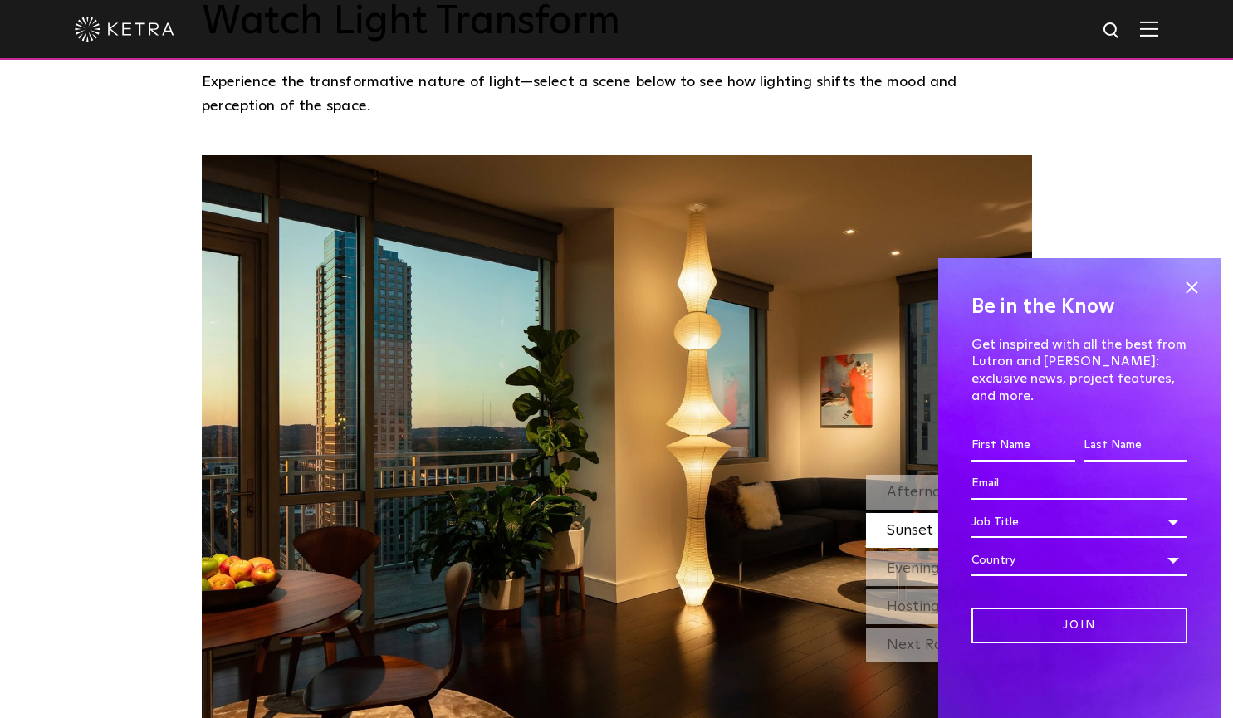
scroll to position [1425, 0]
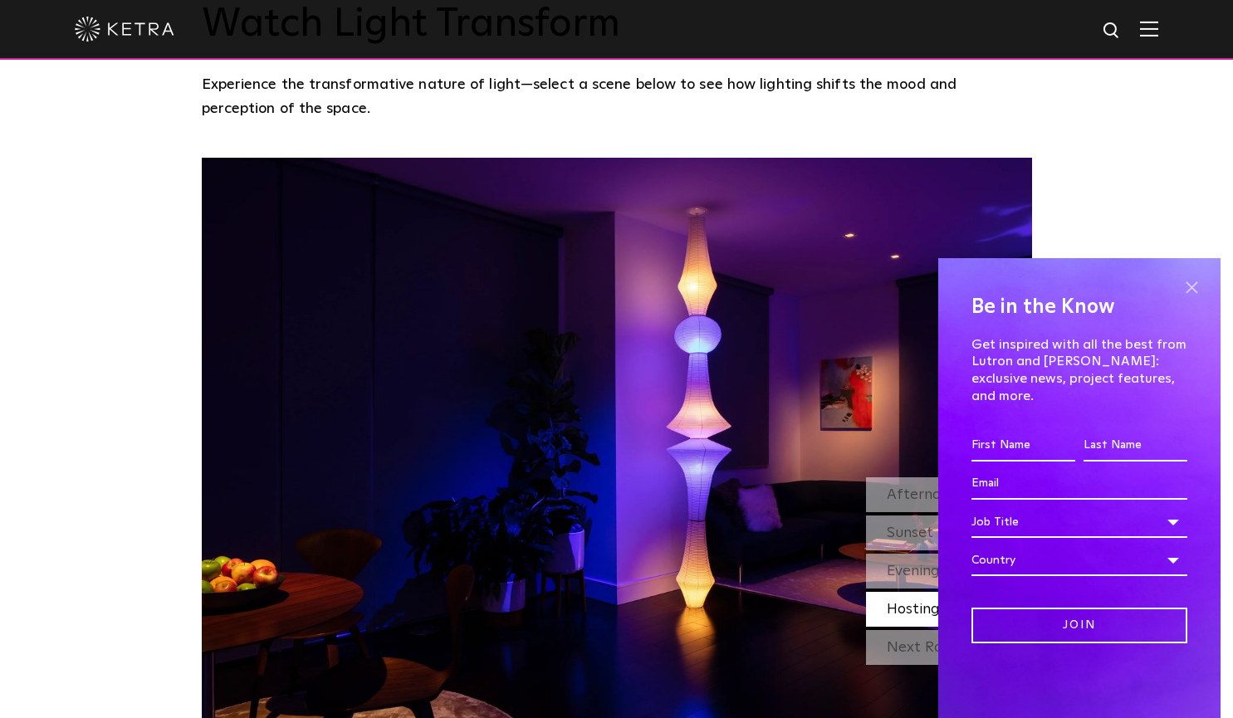
click at [1187, 298] on span at bounding box center [1191, 287] width 25 height 25
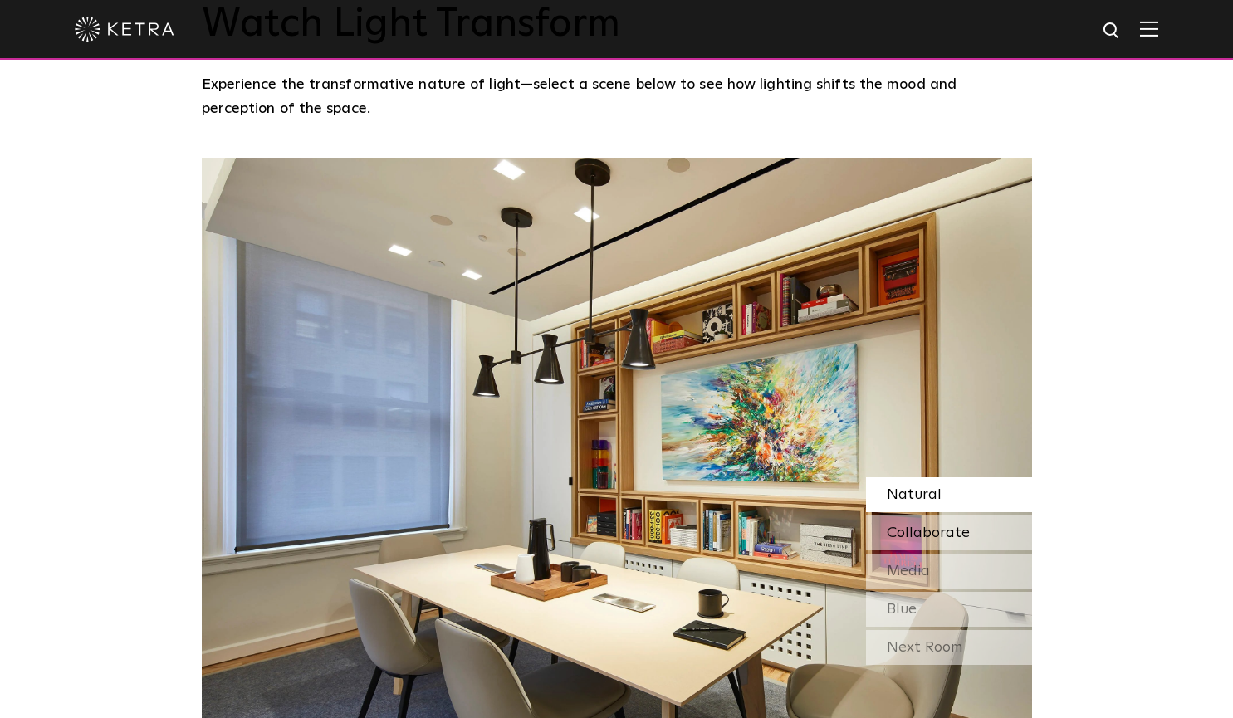
click at [942, 525] on span "Collaborate" at bounding box center [928, 532] width 83 height 15
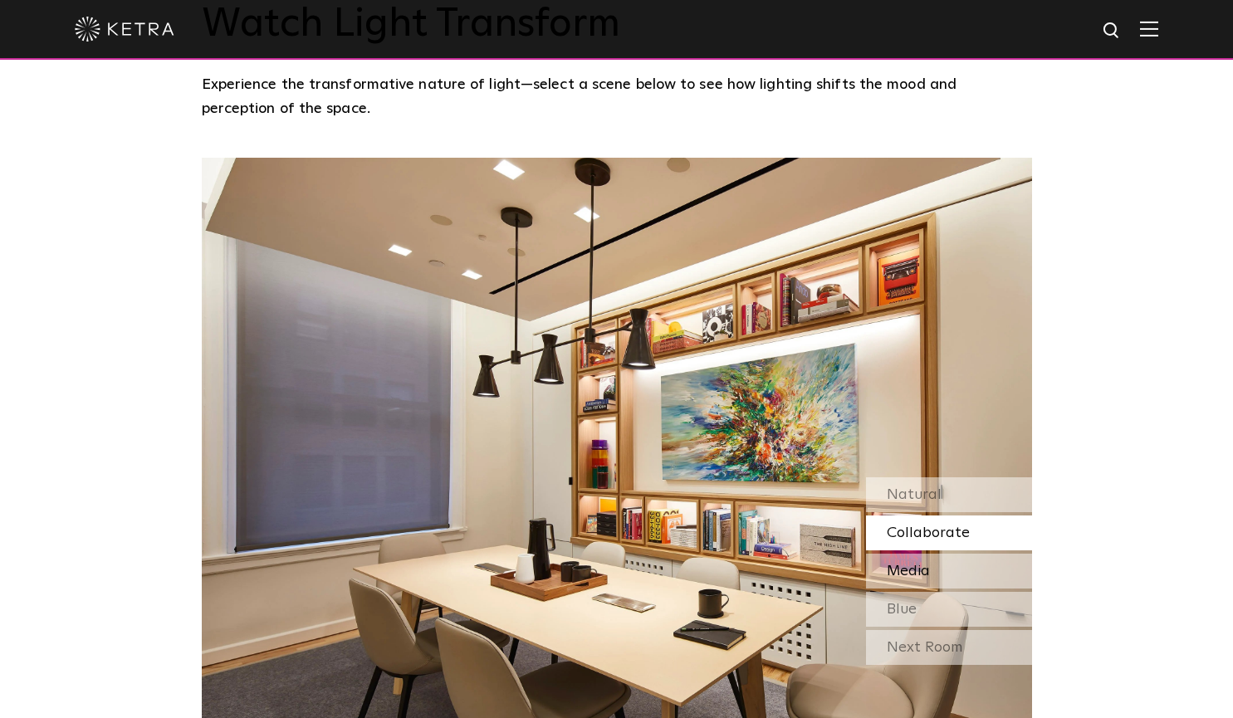
click at [931, 554] on div "Media" at bounding box center [949, 571] width 166 height 35
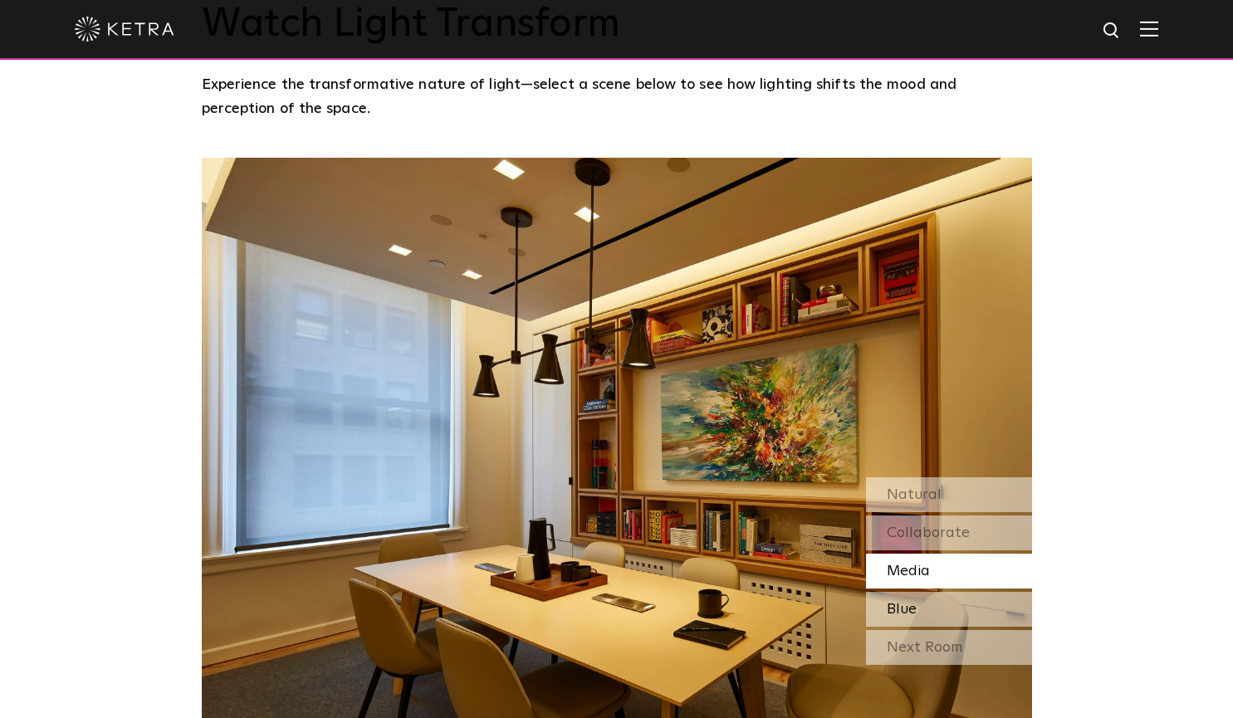
click at [920, 592] on div "Blue" at bounding box center [949, 609] width 166 height 35
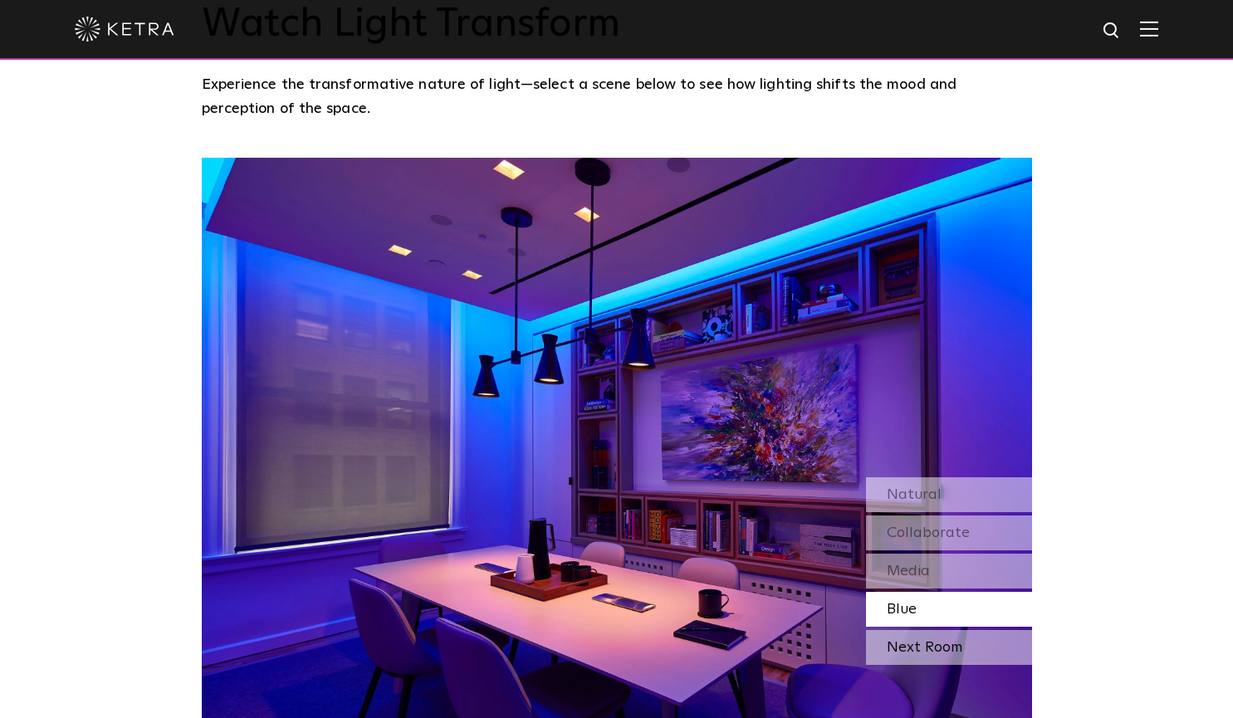
click at [907, 630] on div "Next Room" at bounding box center [949, 647] width 166 height 35
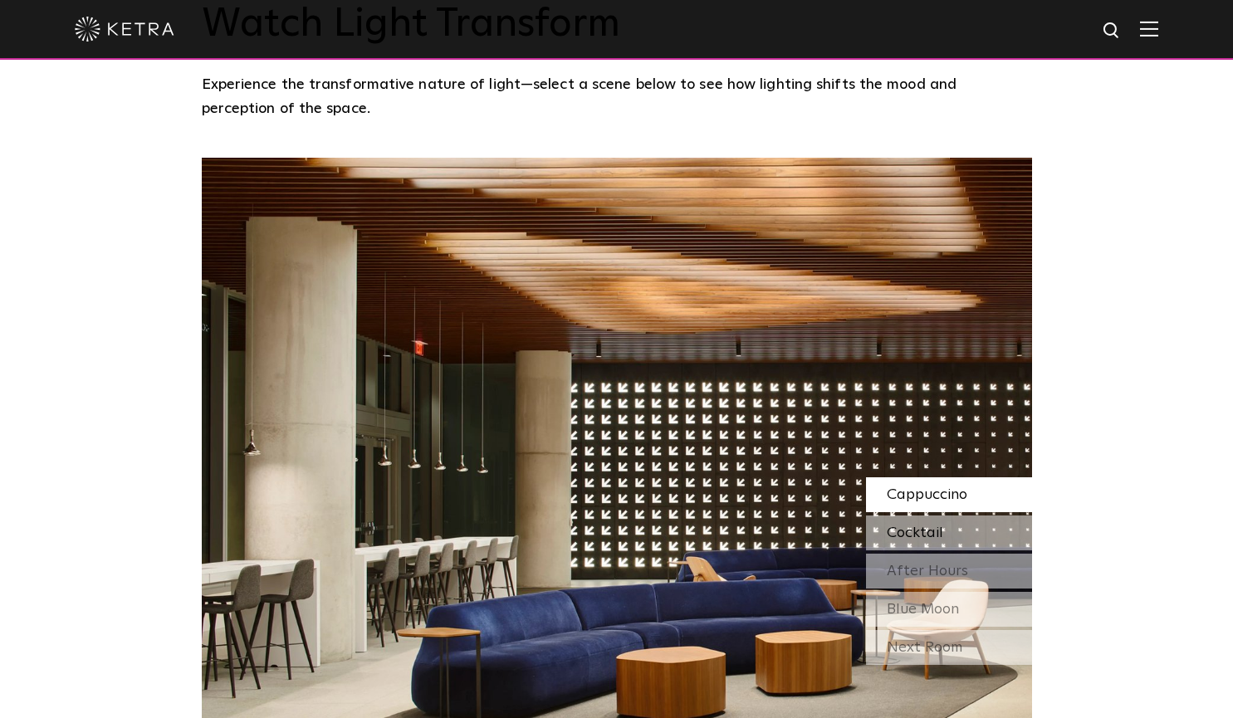
click at [948, 516] on div "Cocktail" at bounding box center [949, 533] width 166 height 35
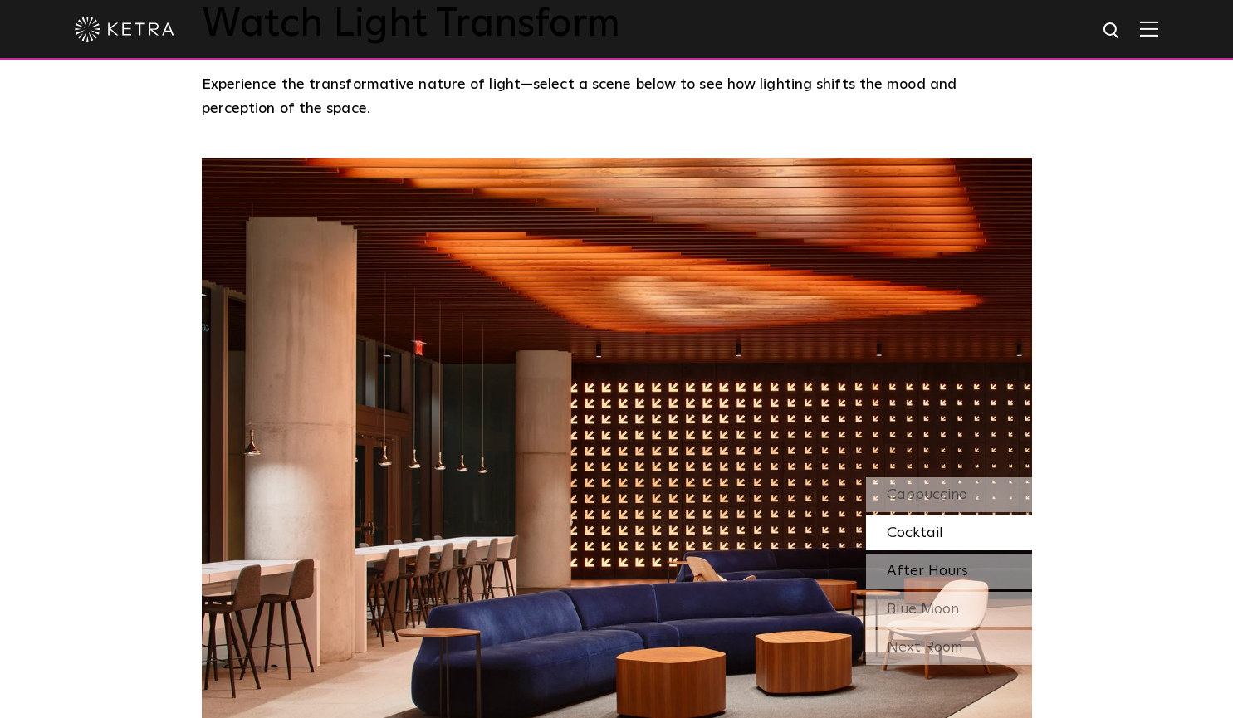
click at [933, 564] on span "After Hours" at bounding box center [927, 571] width 81 height 15
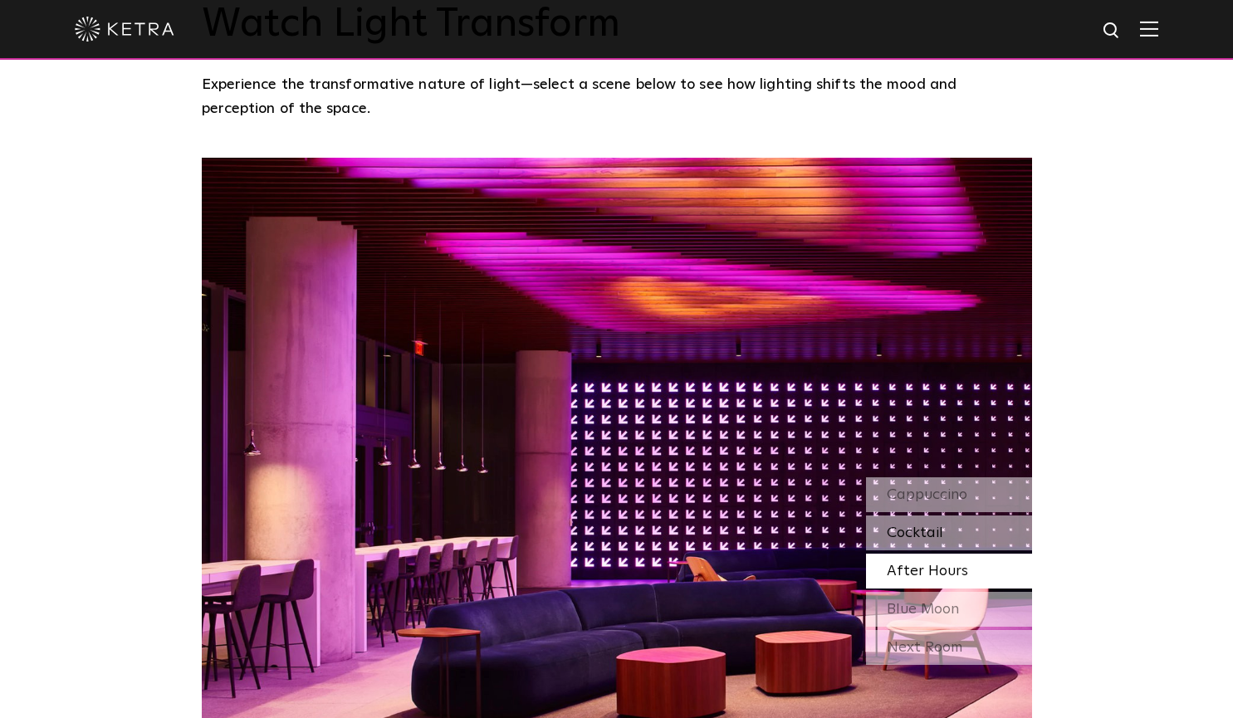
click at [946, 516] on div "Cocktail" at bounding box center [949, 533] width 166 height 35
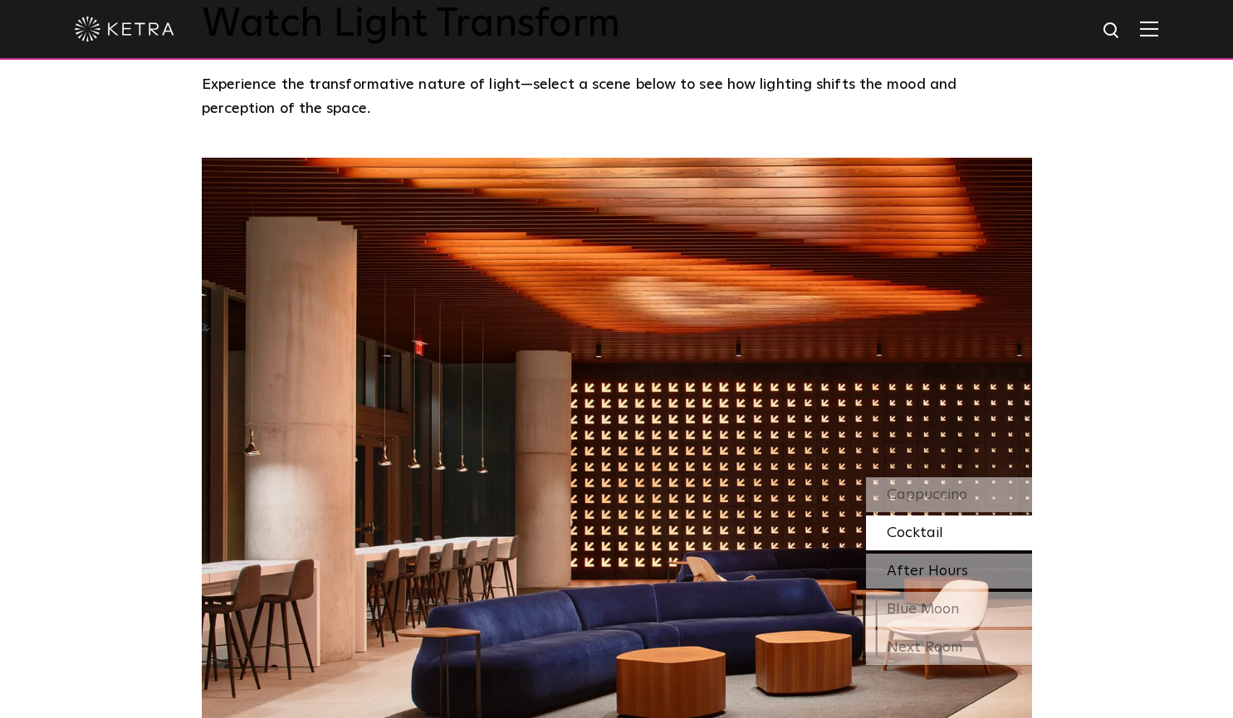
click at [942, 564] on span "After Hours" at bounding box center [927, 571] width 81 height 15
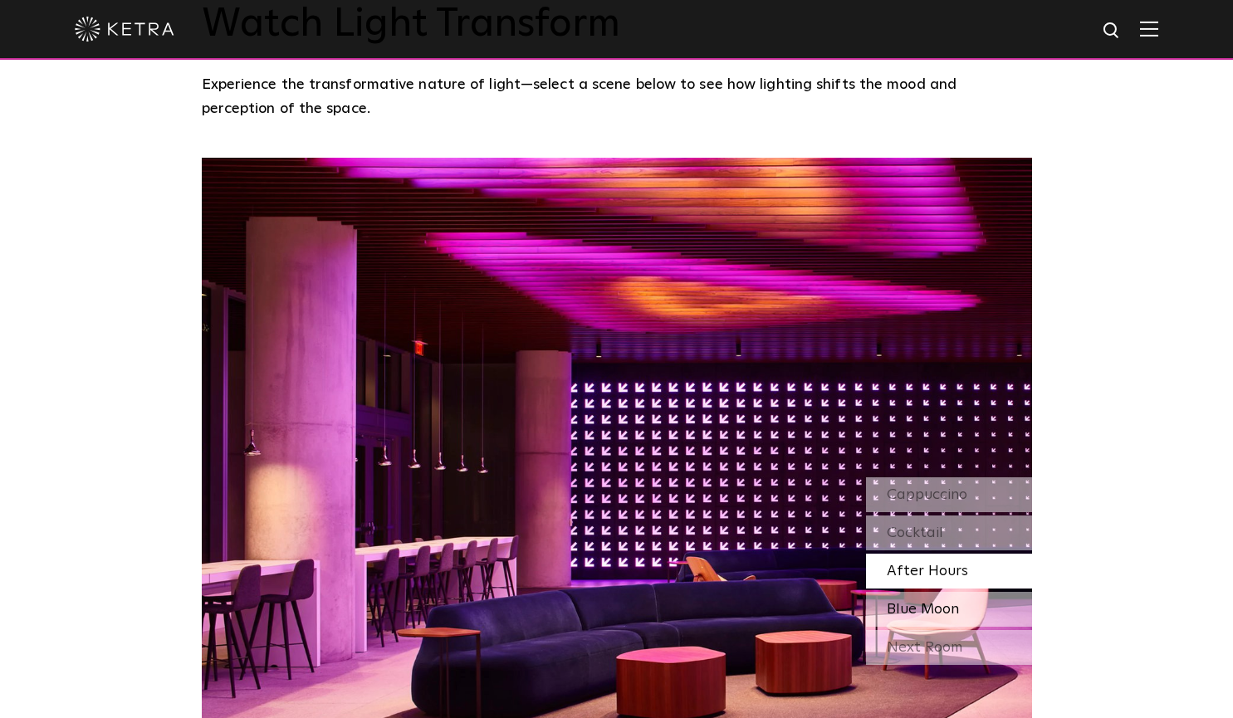
click at [939, 602] on span "Blue Moon" at bounding box center [923, 609] width 72 height 15
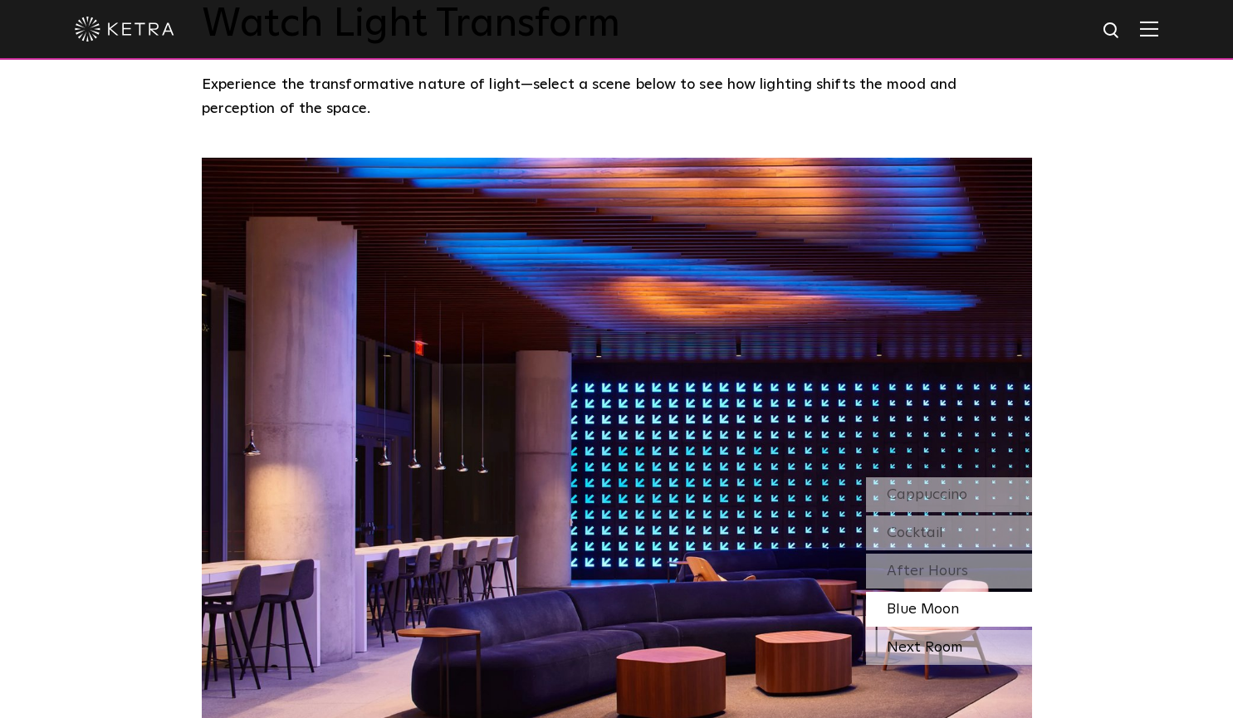
click at [931, 630] on div "Next Room" at bounding box center [949, 647] width 166 height 35
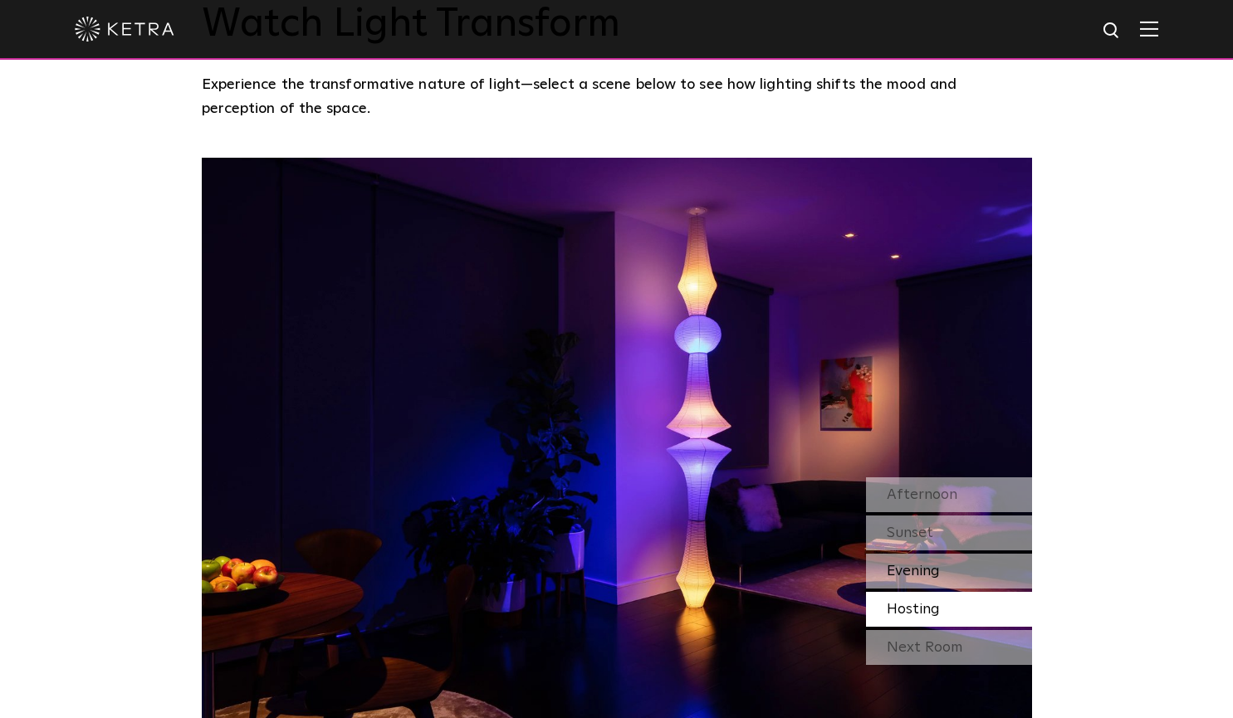
click at [931, 564] on span "Evening" at bounding box center [913, 571] width 53 height 15
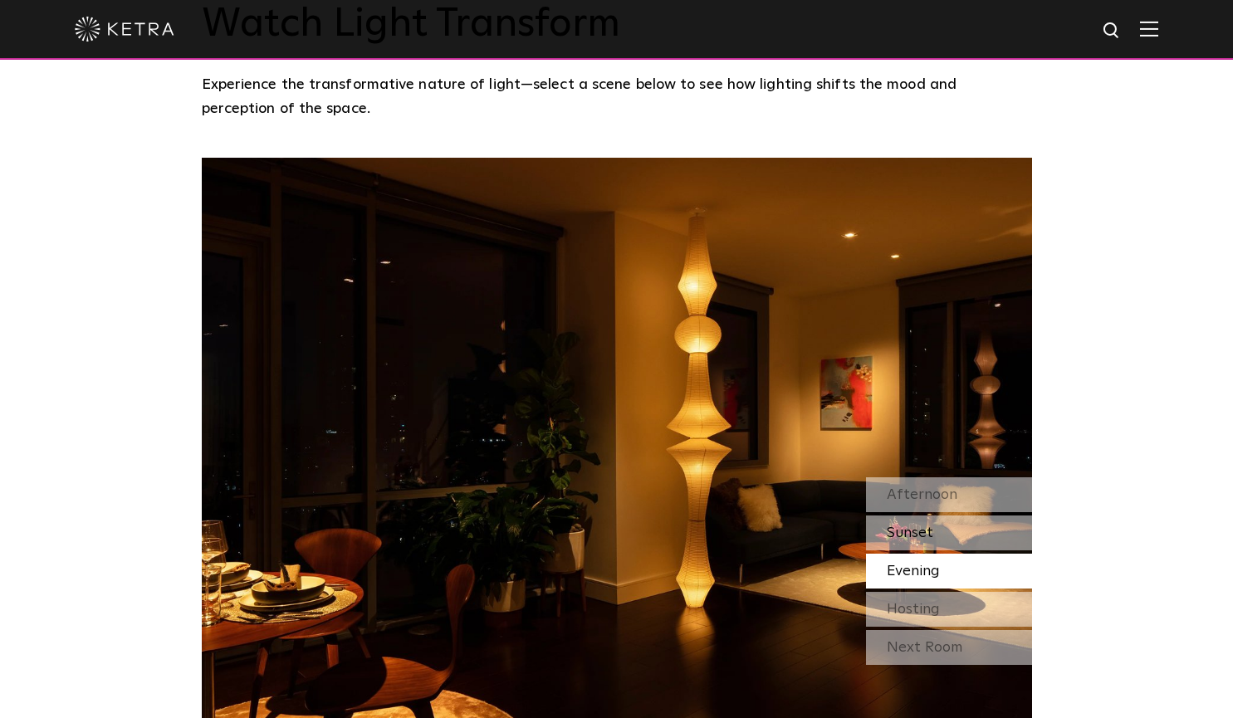
click at [958, 516] on div "Sunset" at bounding box center [949, 533] width 166 height 35
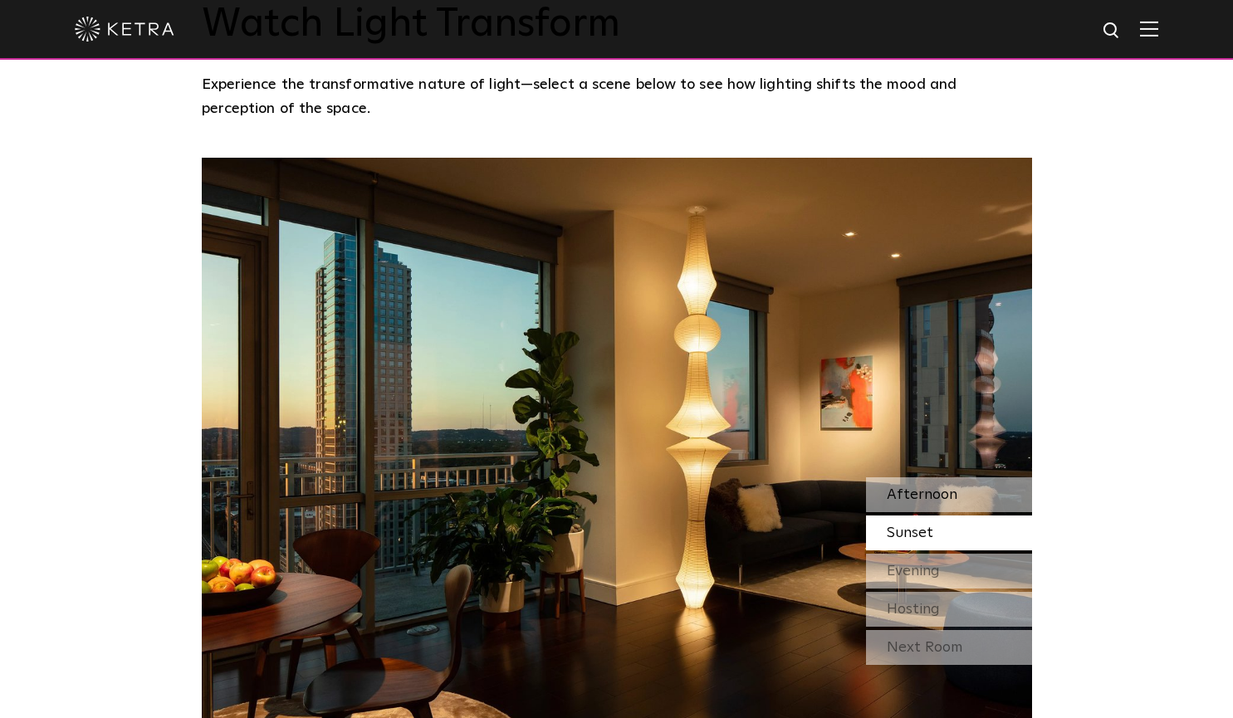
click at [985, 477] on div "Afternoon" at bounding box center [949, 494] width 166 height 35
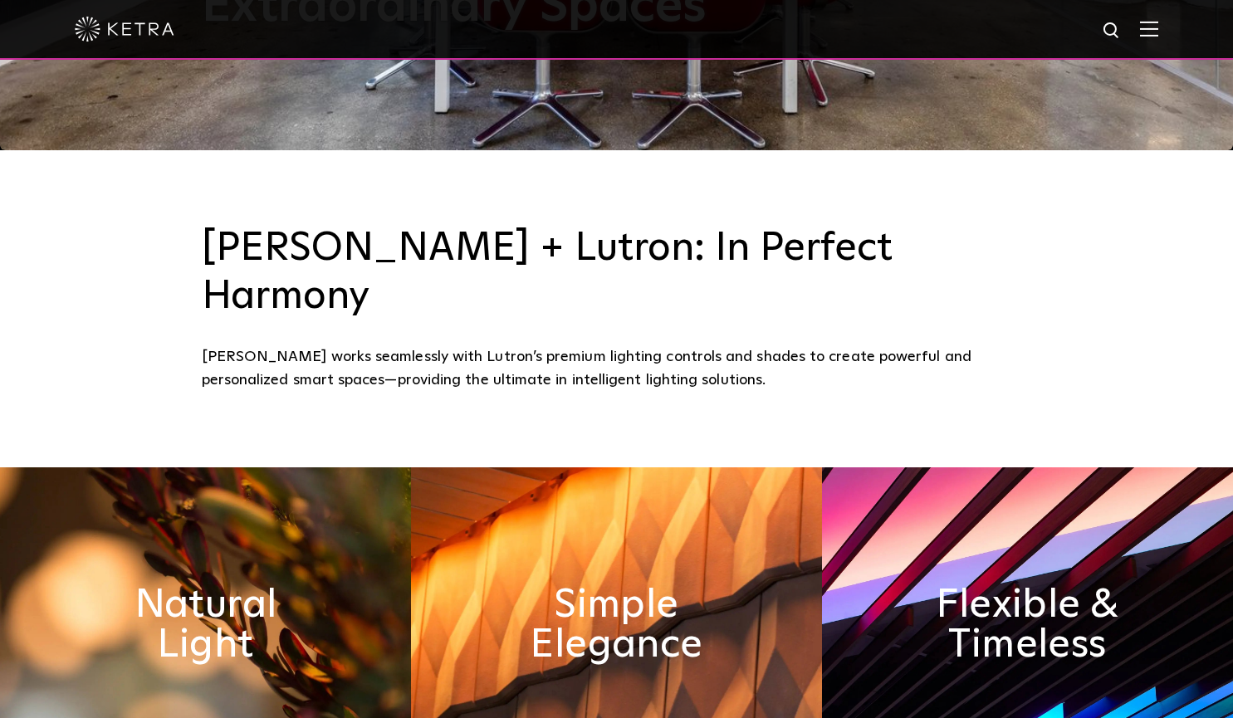
scroll to position [499, 0]
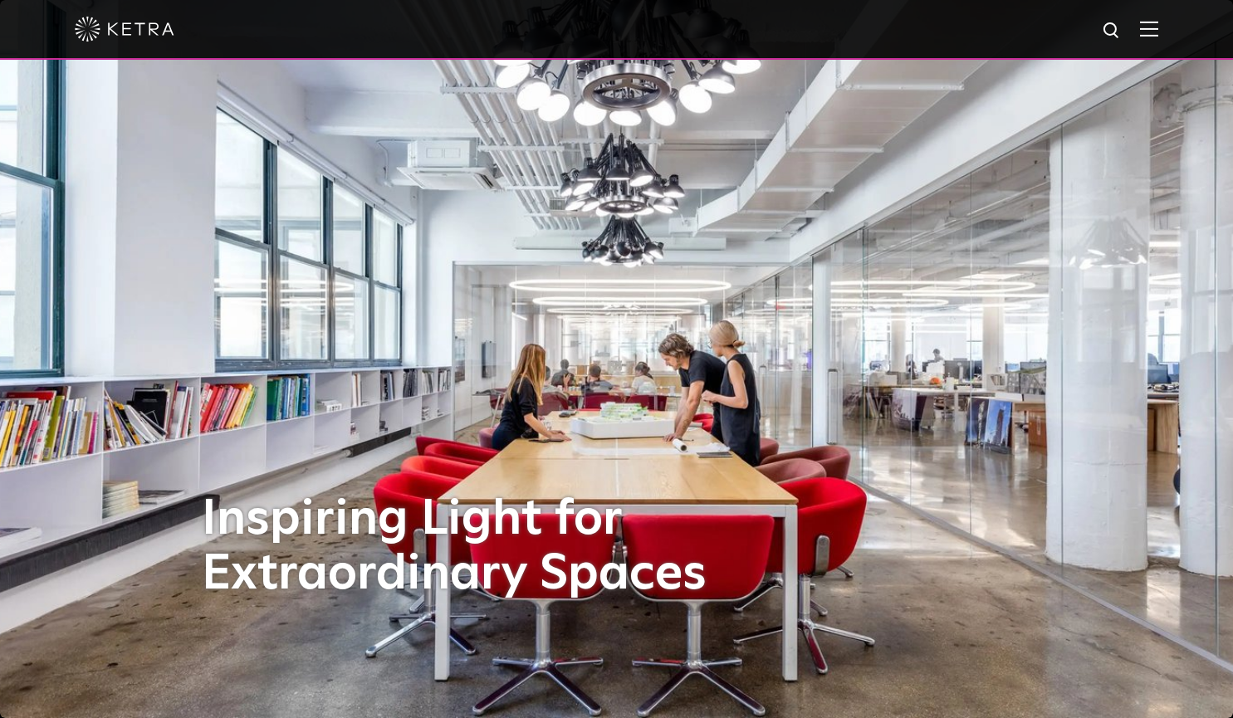
click at [1158, 45] on div at bounding box center [616, 29] width 1083 height 58
click at [1158, 27] on img at bounding box center [1149, 29] width 18 height 16
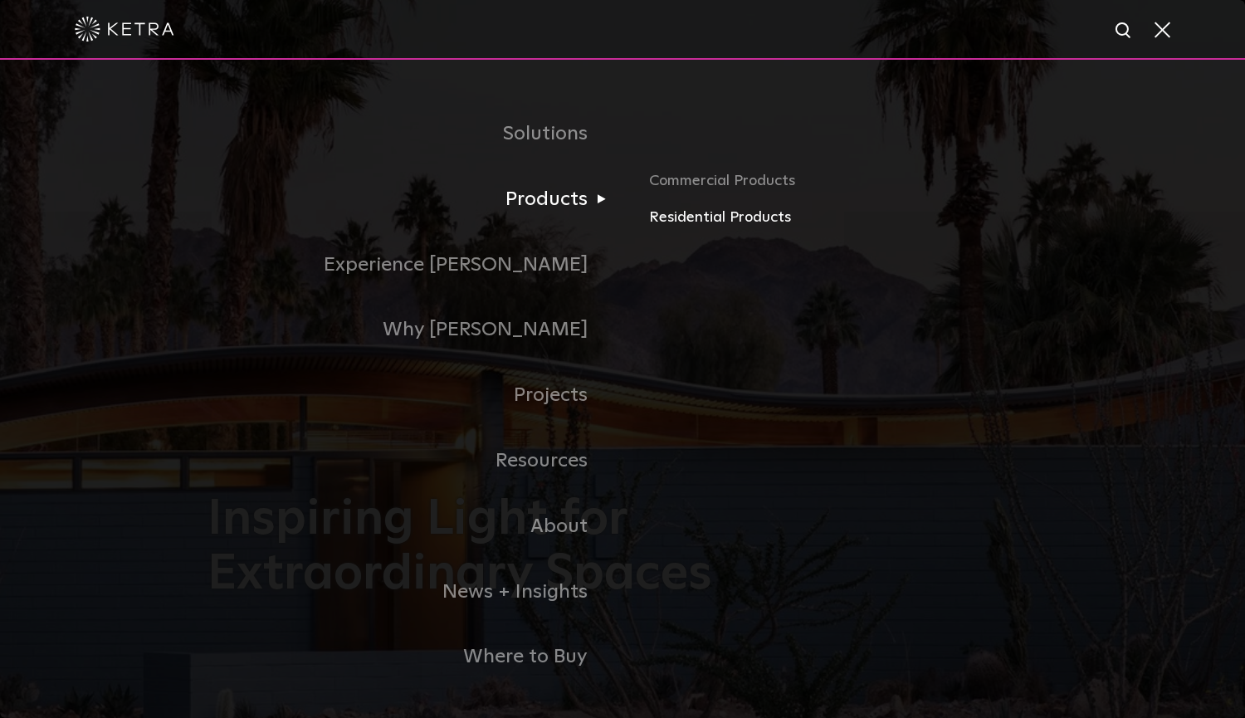
click at [662, 220] on link "Residential Products" at bounding box center [843, 218] width 389 height 24
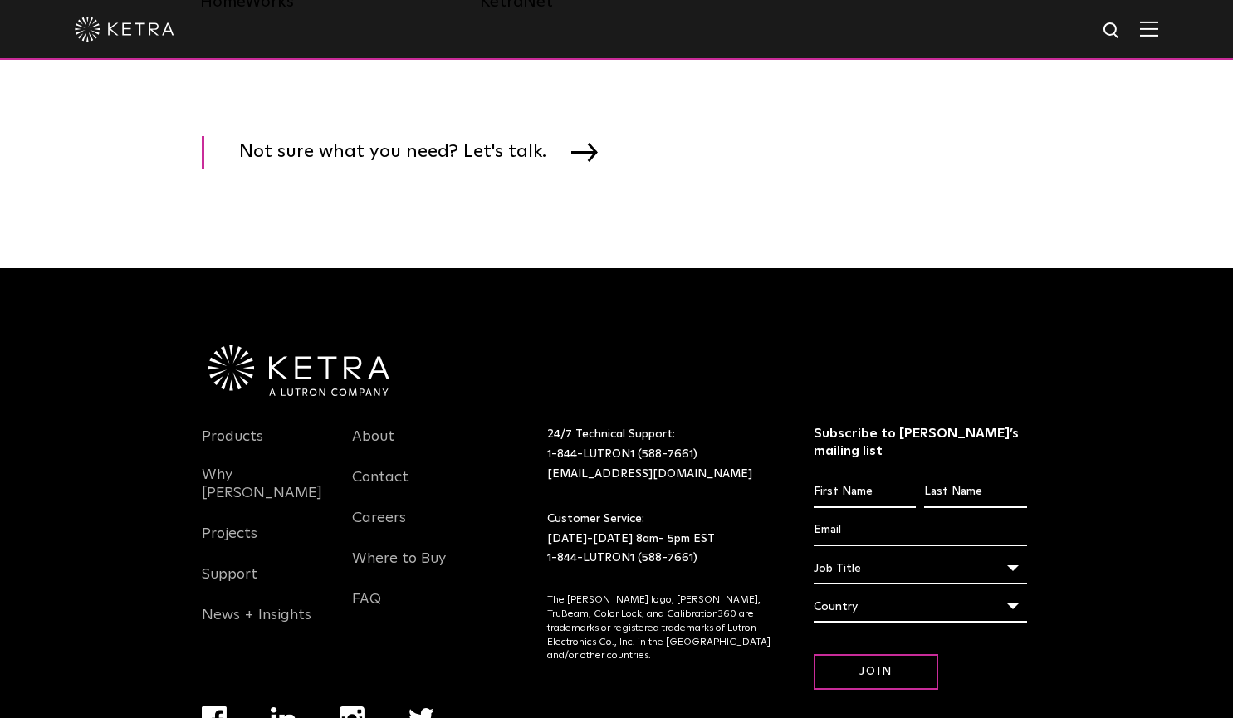
scroll to position [2538, 0]
